Goal: Feedback & Contribution: Contribute content

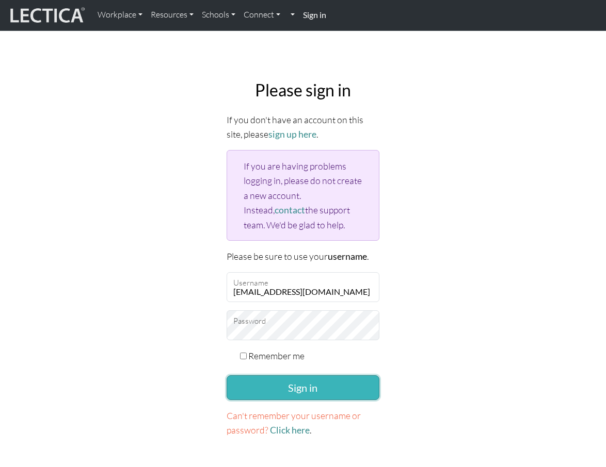
click at [254, 384] on button "Sign in" at bounding box center [302, 388] width 153 height 25
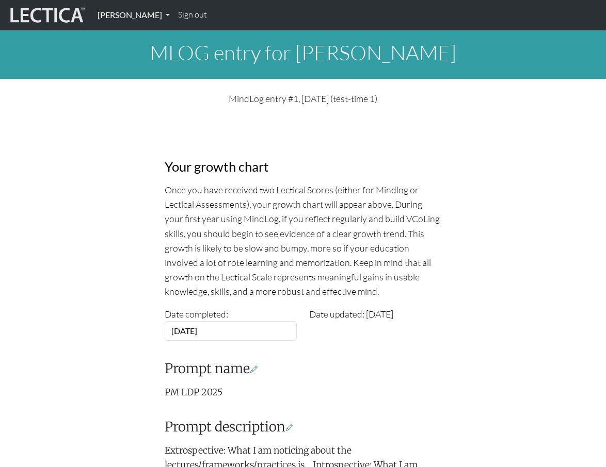
click at [136, 18] on link "Nick Staubach" at bounding box center [133, 15] width 80 height 22
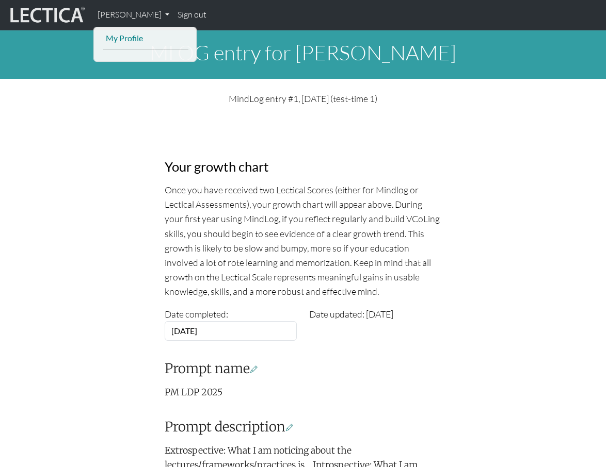
click at [140, 37] on link "My Profile" at bounding box center [145, 38] width 85 height 14
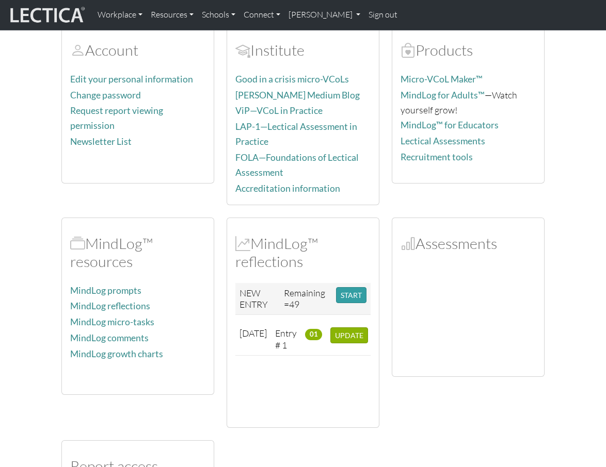
scroll to position [266, 0]
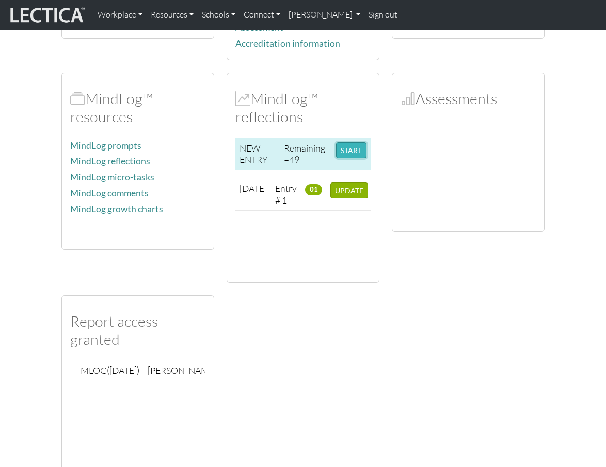
click at [338, 149] on button "START" at bounding box center [351, 150] width 30 height 16
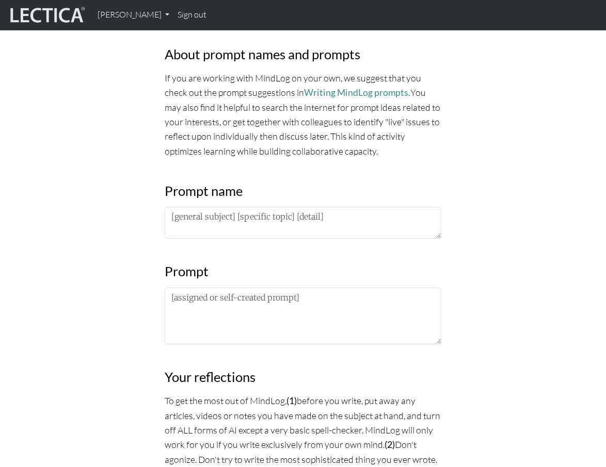
scroll to position [418, 0]
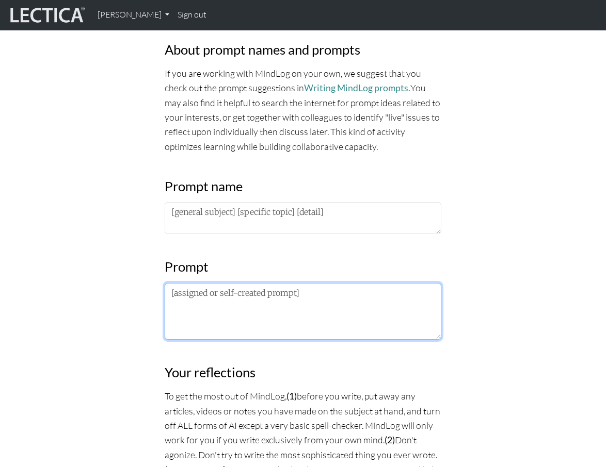
click at [225, 312] on textarea at bounding box center [303, 311] width 277 height 57
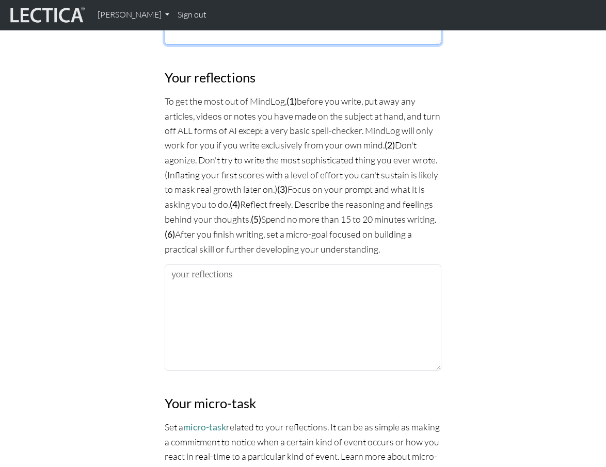
scroll to position [728, 0]
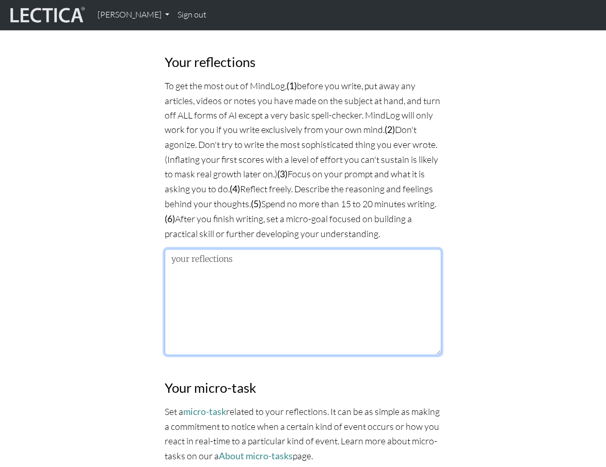
click at [230, 284] on textarea at bounding box center [303, 302] width 277 height 106
paste textarea "What I am noticing about the lectures/frameworks/practices is that it’s getting…"
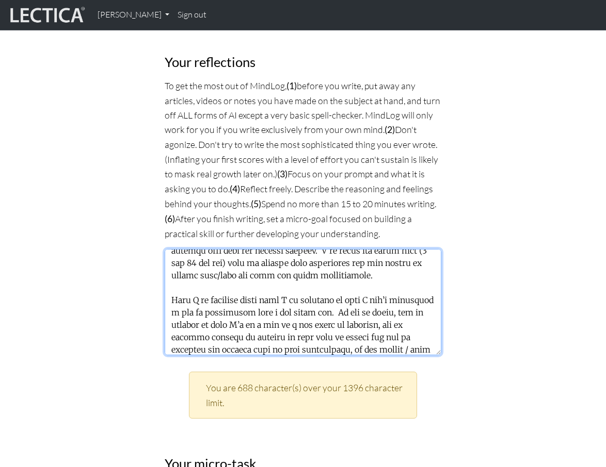
scroll to position [303, 0]
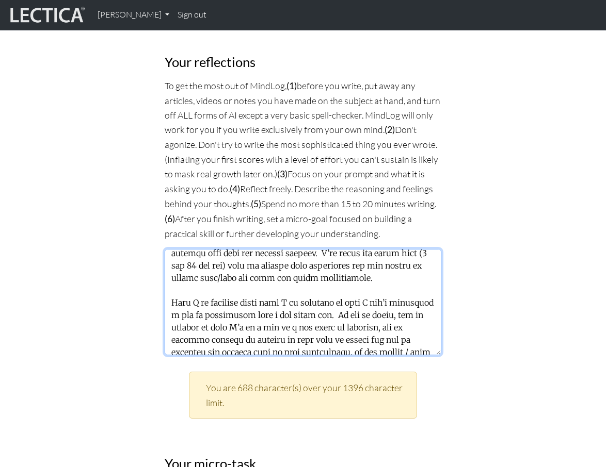
click at [174, 298] on textarea at bounding box center [303, 302] width 277 height 106
drag, startPoint x: 174, startPoint y: 298, endPoint x: 353, endPoint y: 299, distance: 179.0
click at [353, 299] on textarea at bounding box center [303, 302] width 277 height 106
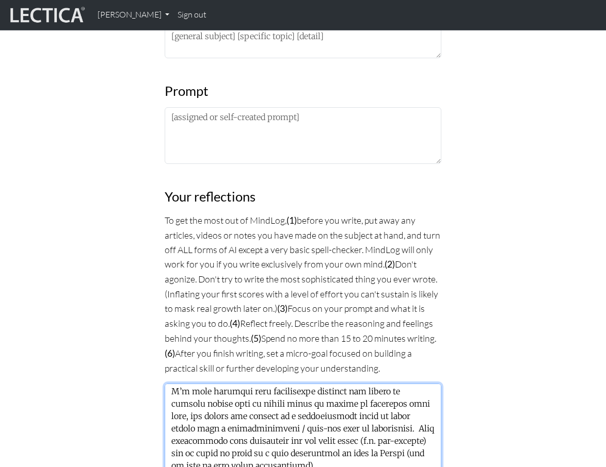
scroll to position [476, 0]
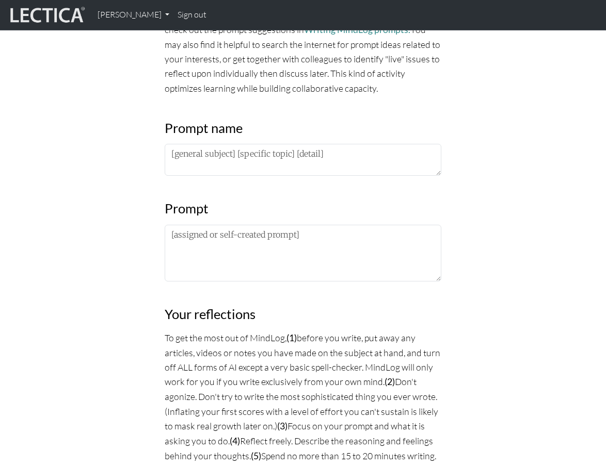
type textarea "What I am noticing about the lectures/frameworks/practices is that it’s getting…"
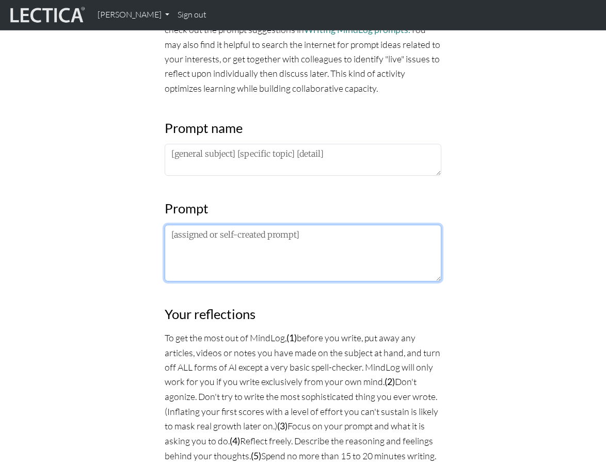
click at [239, 241] on textarea at bounding box center [303, 253] width 277 height 57
paste textarea "What I am noticing about what I am noticing is"
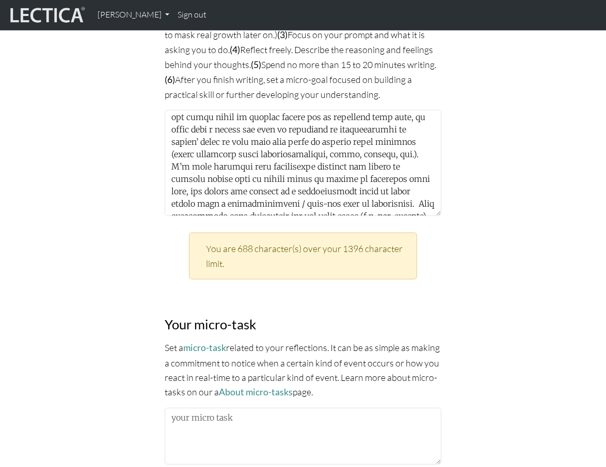
scroll to position [0, 0]
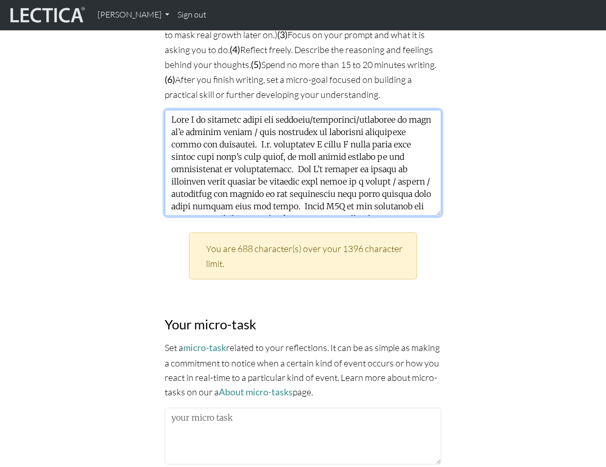
click at [181, 118] on textarea at bounding box center [303, 163] width 277 height 106
drag, startPoint x: 181, startPoint y: 118, endPoint x: 418, endPoint y: 118, distance: 237.8
click at [418, 118] on textarea at bounding box center [303, 163] width 277 height 106
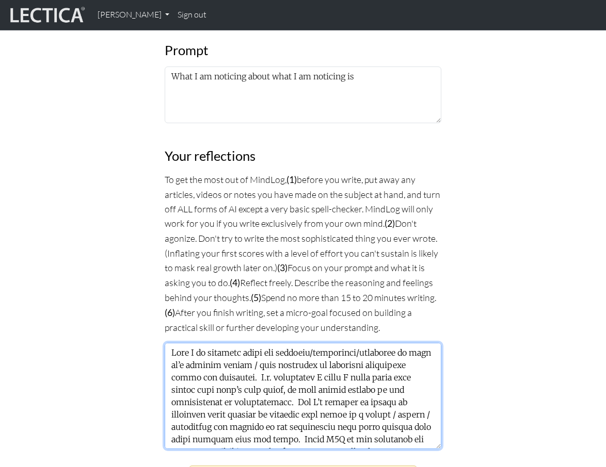
scroll to position [617, 0]
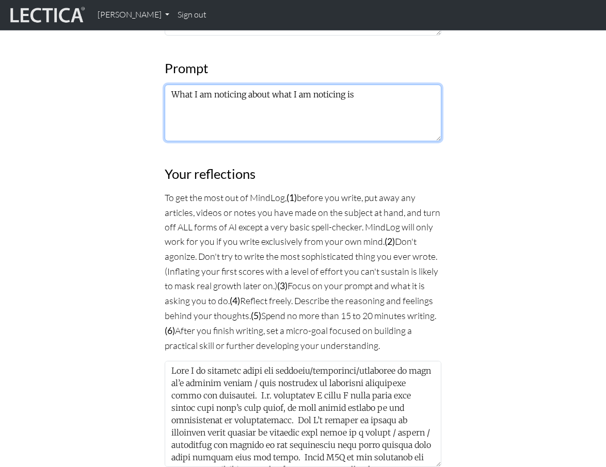
click at [328, 93] on textarea "What I am noticing about what I am noticing is" at bounding box center [303, 113] width 277 height 57
paste textarea "What I am noticing about the lectures/frameworks/practices is that"
click at [366, 103] on textarea "What I am noticing about the lectures/frameworks/practices is that What I am no…" at bounding box center [303, 113] width 277 height 57
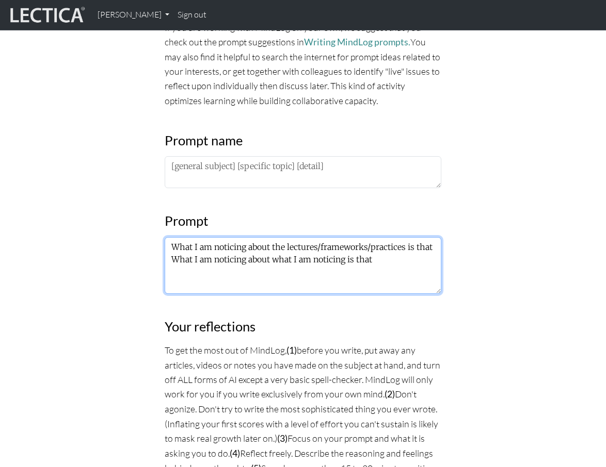
scroll to position [455, 0]
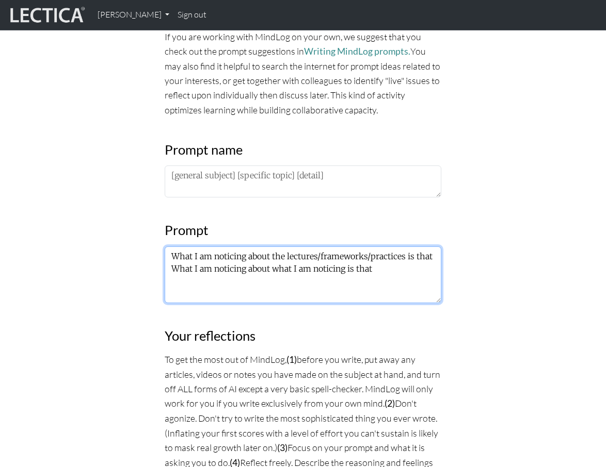
type textarea "What I am noticing about the lectures/frameworks/practices is that What I am no…"
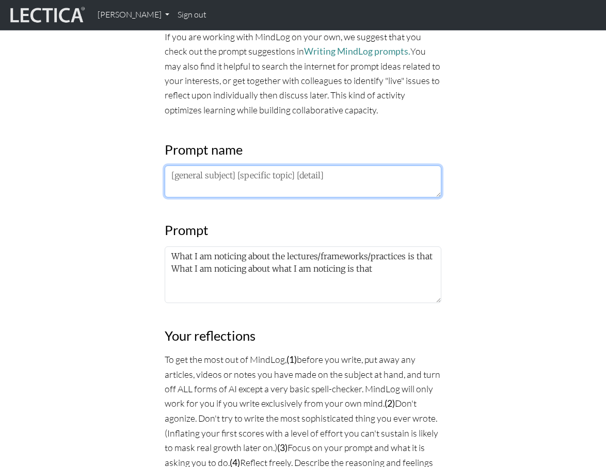
click at [275, 173] on textarea at bounding box center [303, 182] width 277 height 32
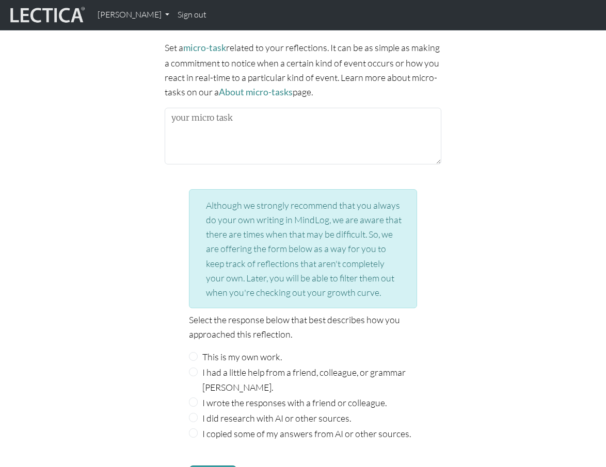
scroll to position [1158, 0]
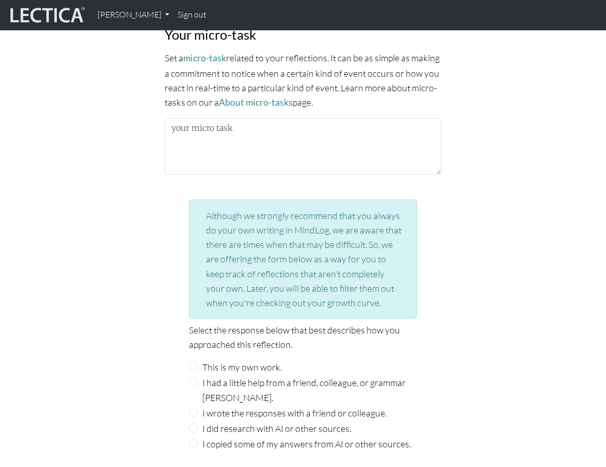
type textarea "2025 LDP Google"
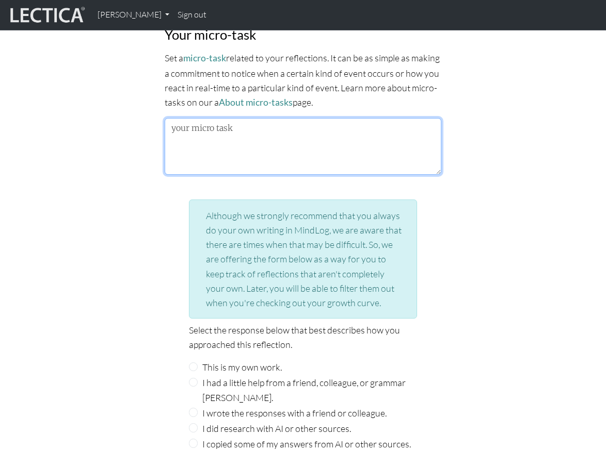
click at [225, 144] on textarea at bounding box center [303, 146] width 277 height 57
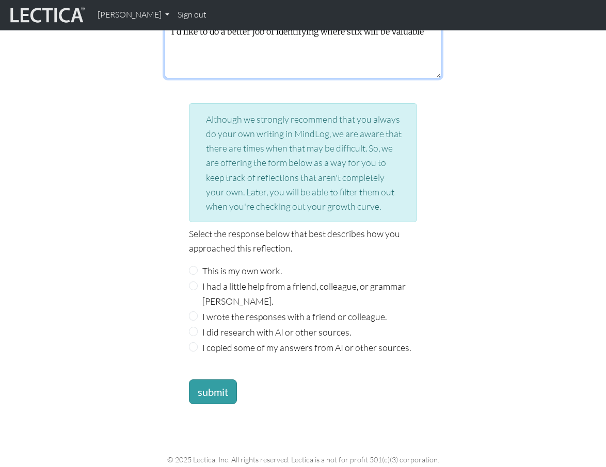
scroll to position [1314, 0]
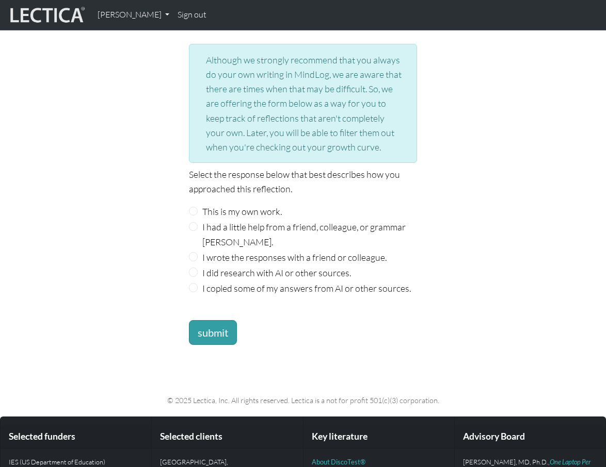
type textarea "I'd like to do a better job of identifying where stfx will be valuable"
click at [204, 211] on label "This is my own work." at bounding box center [241, 211] width 79 height 14
click at [198, 211] on input "This is my own work." at bounding box center [193, 211] width 9 height 9
radio input "true"
click at [193, 208] on input "This is my own work." at bounding box center [193, 211] width 9 height 9
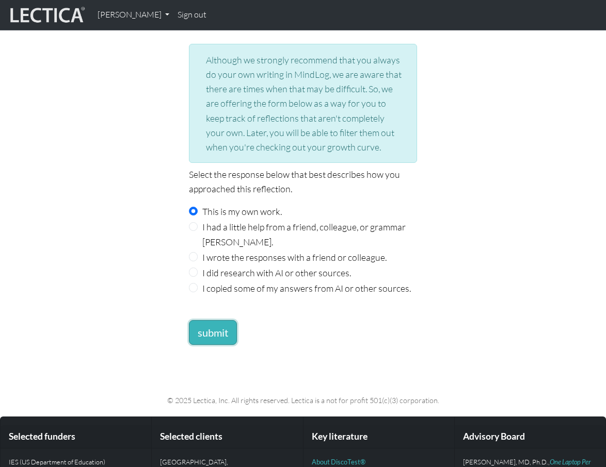
click at [198, 327] on button "submit" at bounding box center [213, 332] width 48 height 25
